Goal: Information Seeking & Learning: Find specific fact

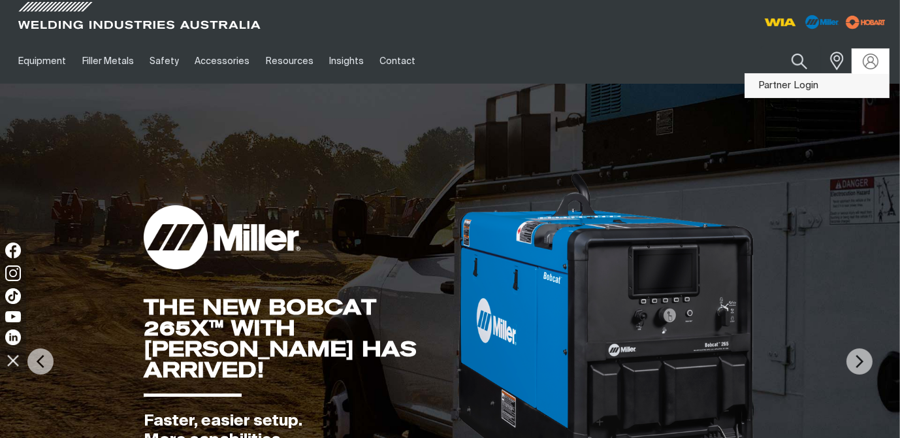
click at [806, 86] on link "Partner Login" at bounding box center [817, 86] width 144 height 24
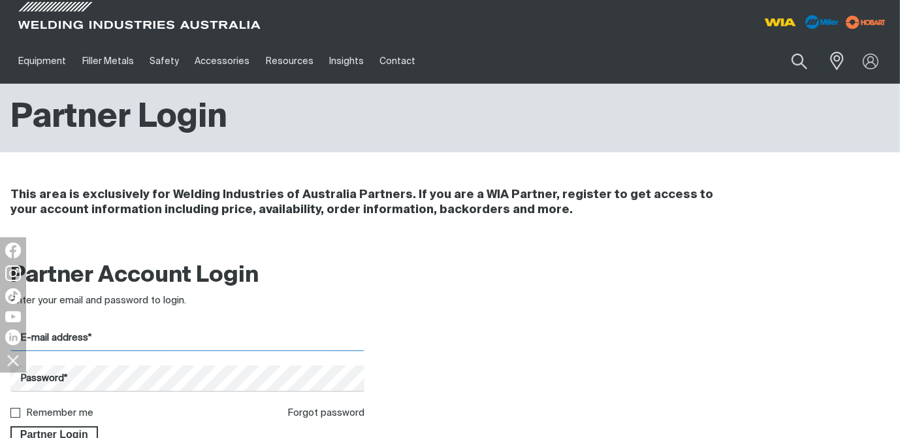
type input "[EMAIL_ADDRESS][DOMAIN_NAME]"
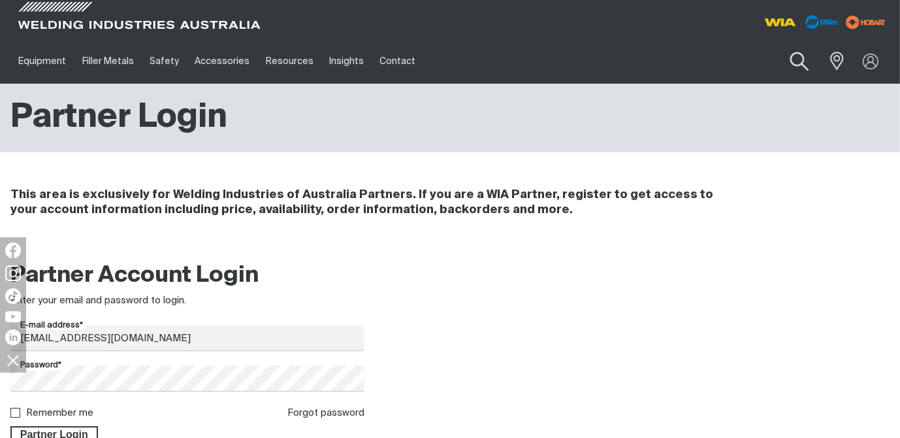
click at [798, 55] on button "Search products" at bounding box center [800, 61] width 53 height 37
click at [708, 57] on input "Search" at bounding box center [720, 60] width 201 height 29
type input "SC309MO26TT"
click at [795, 62] on button "Search products" at bounding box center [800, 61] width 53 height 37
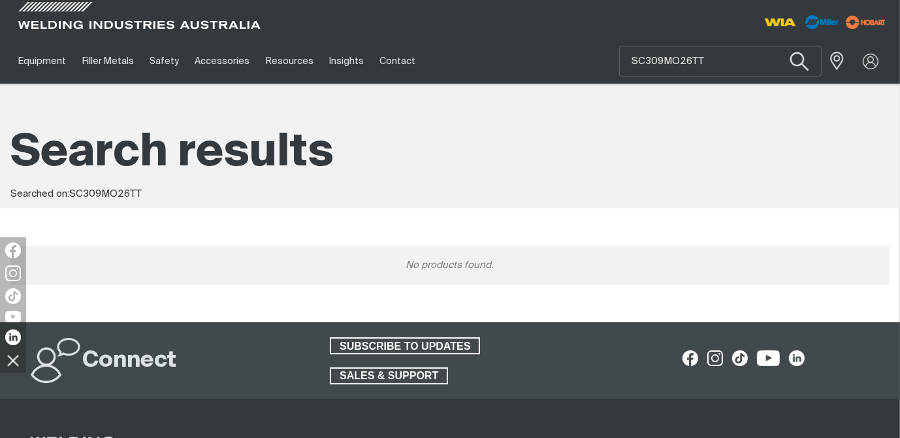
click at [802, 56] on button "Search products" at bounding box center [800, 61] width 53 height 37
click at [800, 57] on button "Search products" at bounding box center [800, 61] width 53 height 37
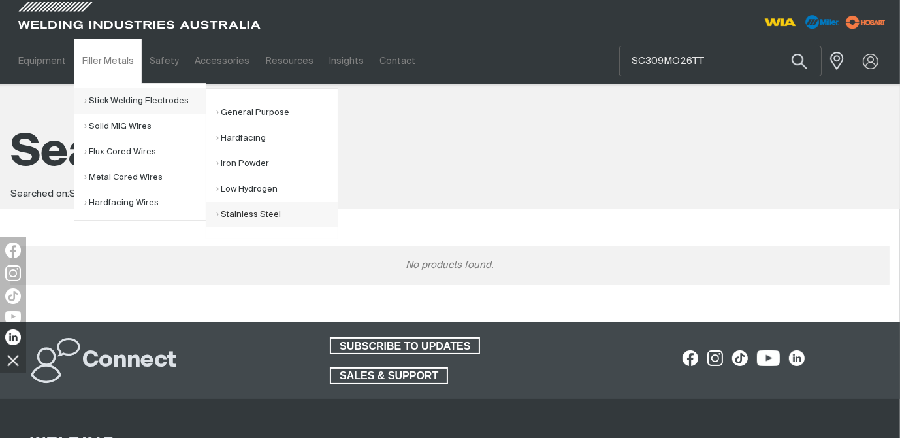
click at [267, 208] on link "Stainless Steel" at bounding box center [277, 214] width 122 height 25
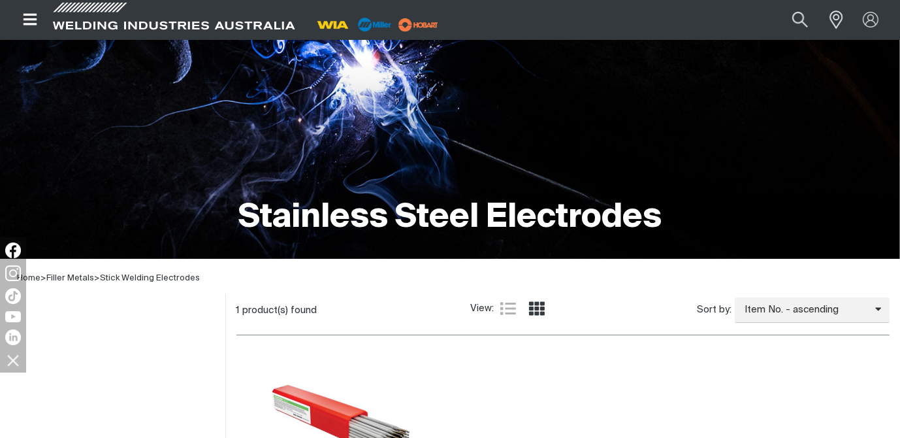
scroll to position [157, 0]
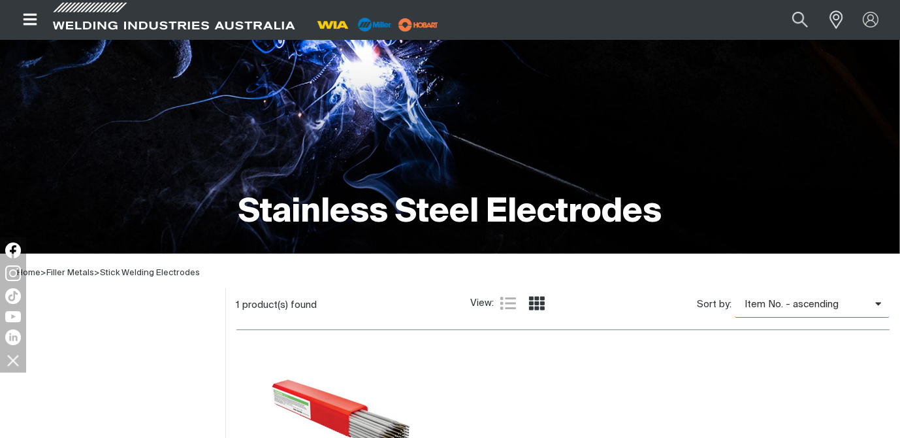
click at [878, 302] on icon "Product list controls" at bounding box center [878, 304] width 7 height 10
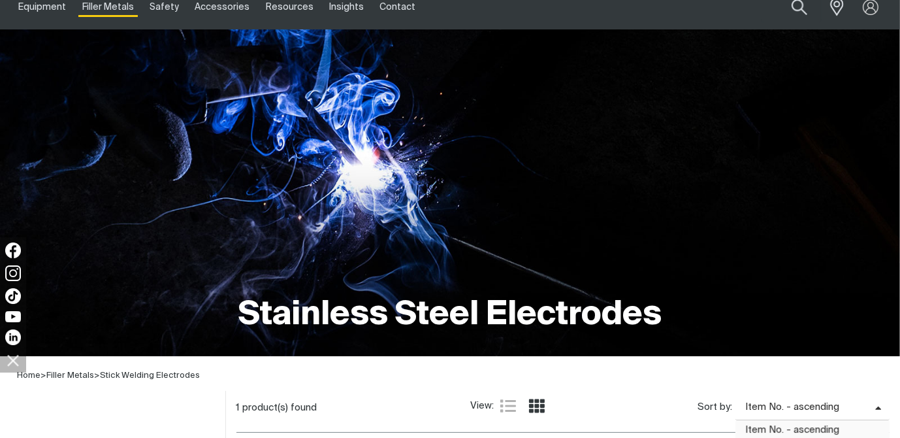
scroll to position [0, 0]
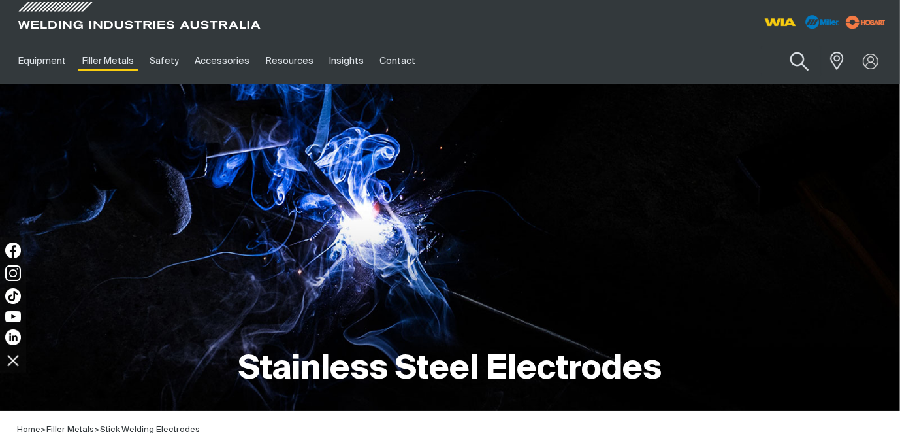
click at [800, 59] on button "Search products" at bounding box center [800, 61] width 53 height 37
click at [708, 66] on input "Search" at bounding box center [720, 60] width 201 height 29
type input "SC309MO25"
click at [777, 46] on button "Search products" at bounding box center [799, 61] width 44 height 31
